Goal: Task Accomplishment & Management: Use online tool/utility

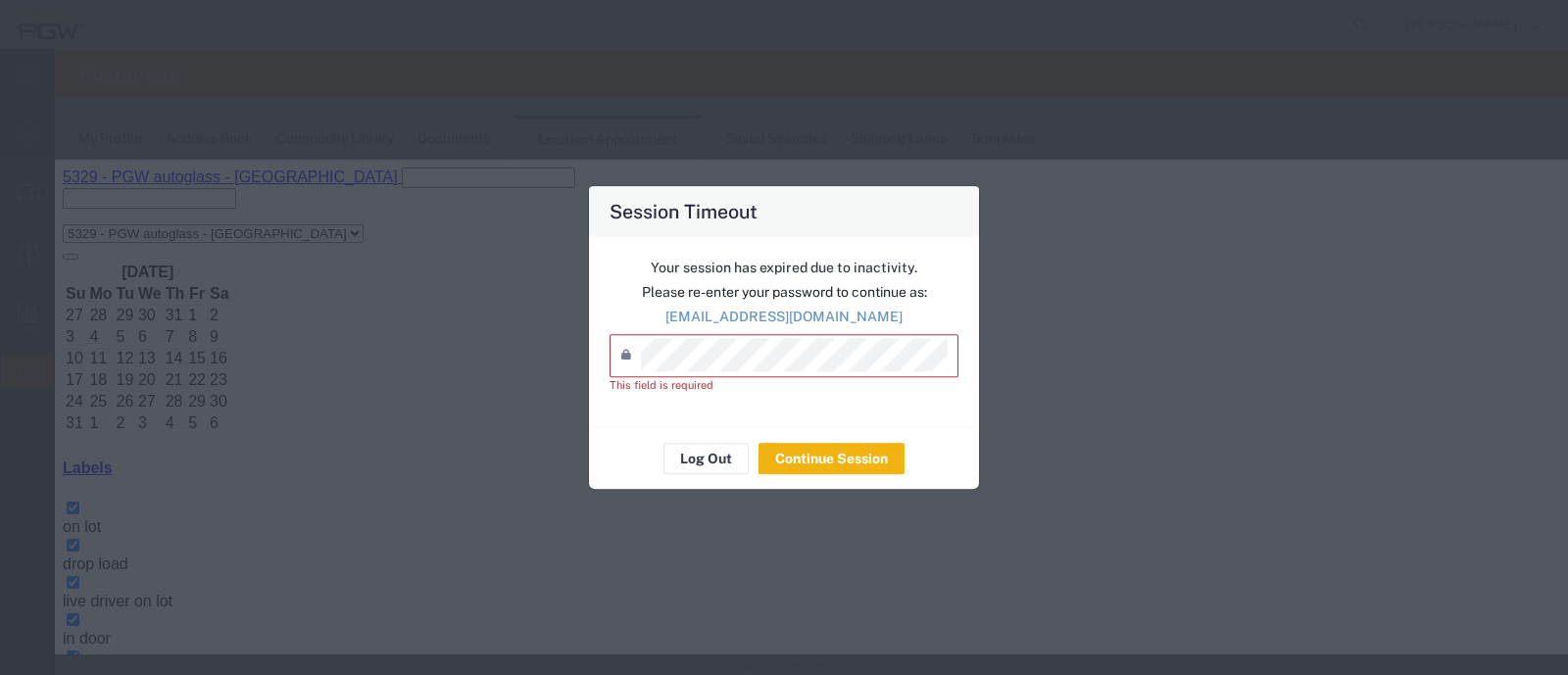
scroll to position [79, 0]
click at [725, 465] on button "Log Out" at bounding box center [706, 459] width 86 height 31
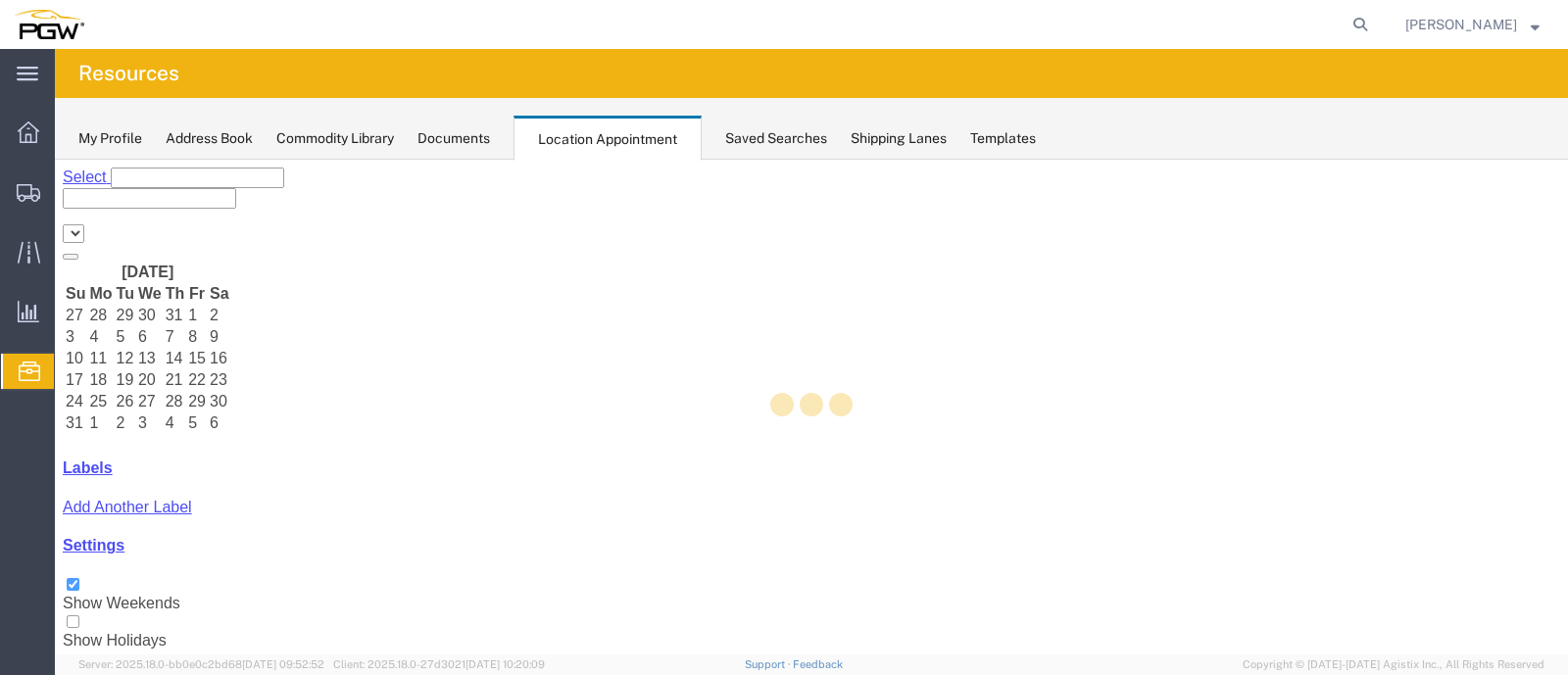
select select "28253"
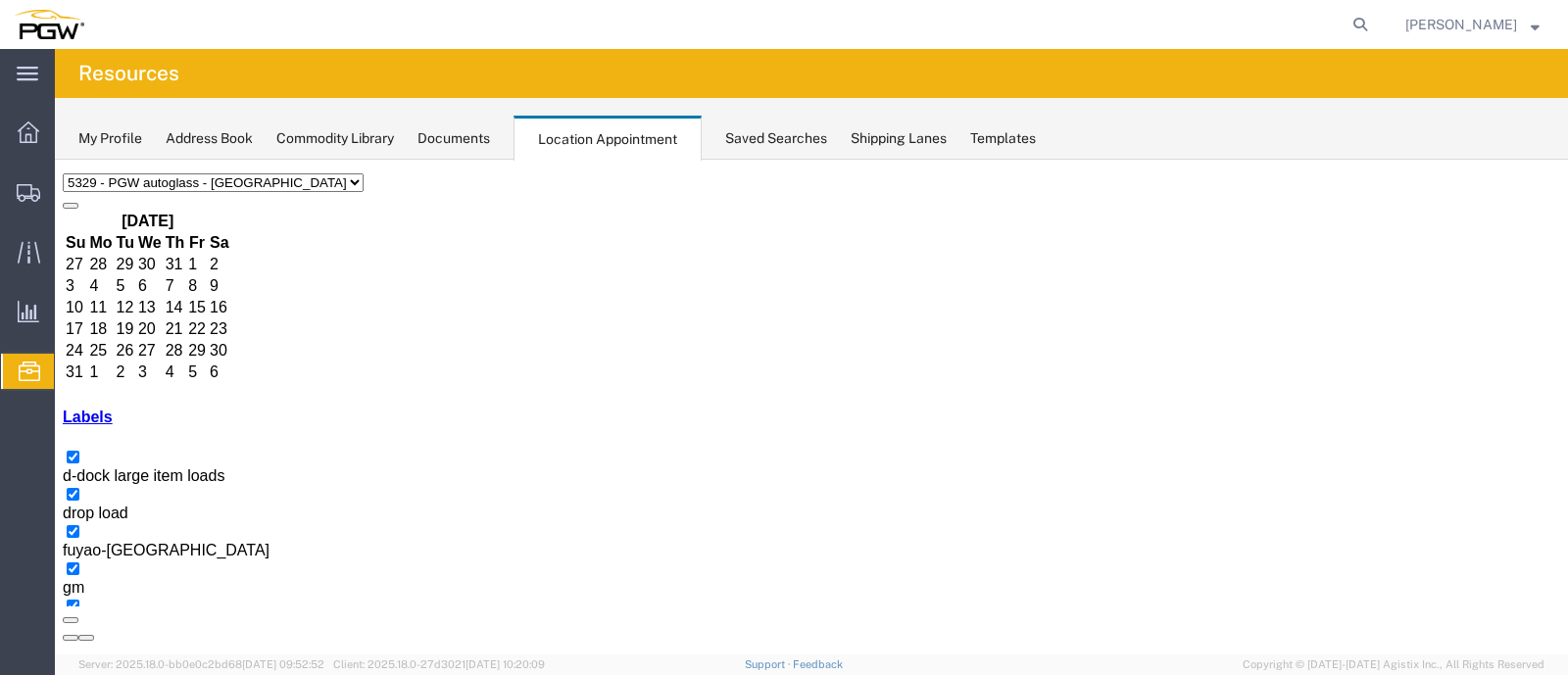
scroll to position [99, 0]
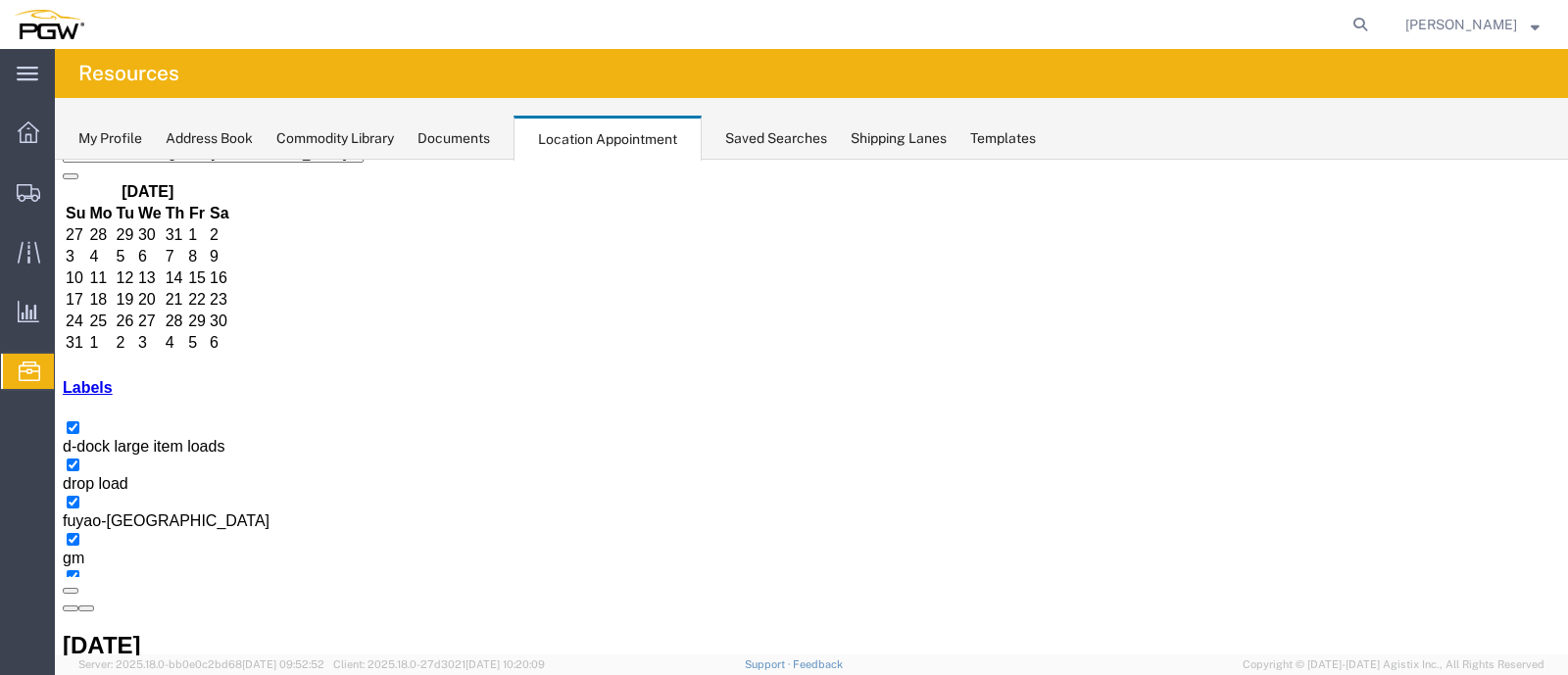
scroll to position [0, 0]
